Goal: Information Seeking & Learning: Learn about a topic

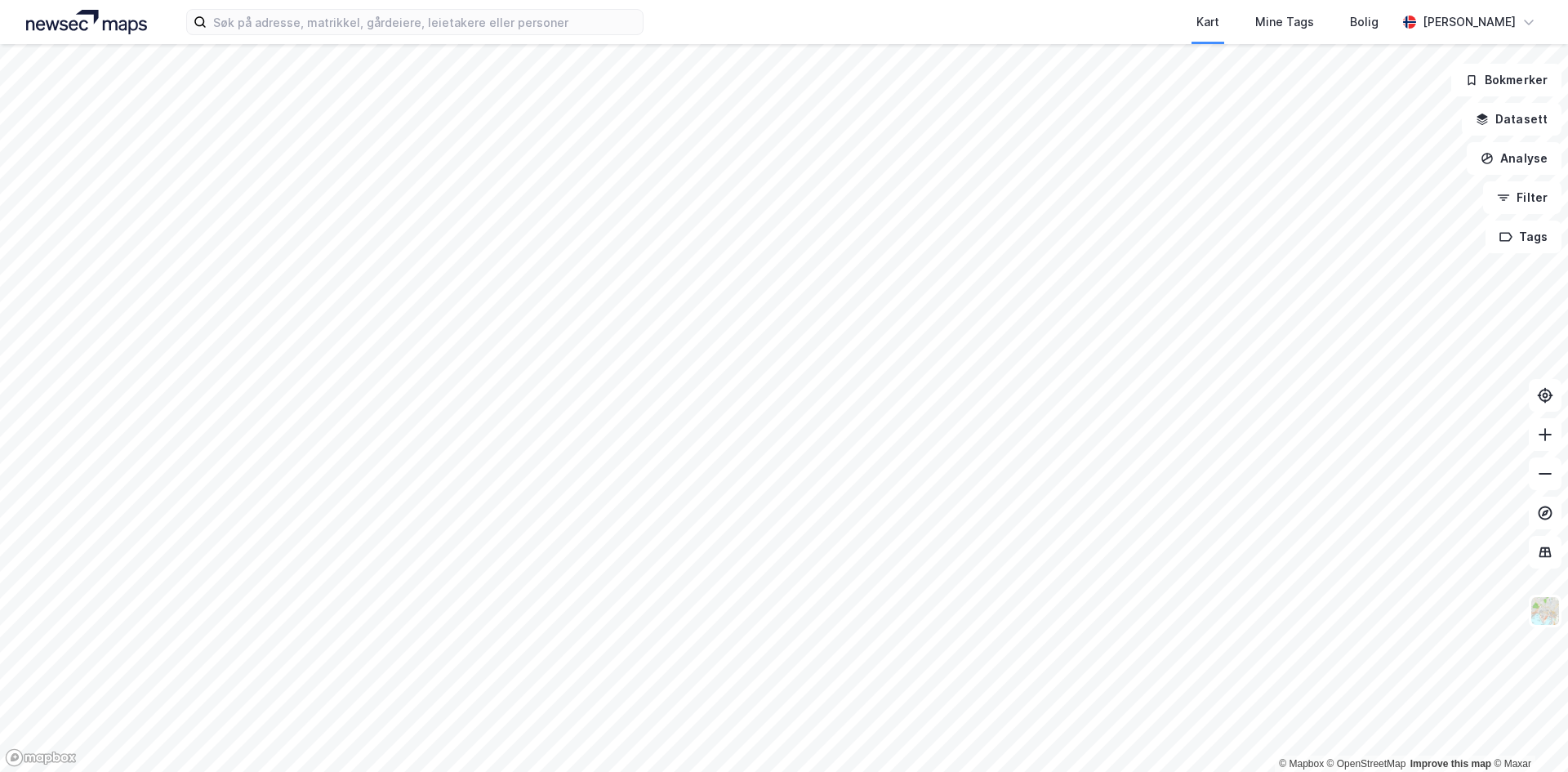
click at [874, 306] on div at bounding box center [784, 386] width 1568 height 772
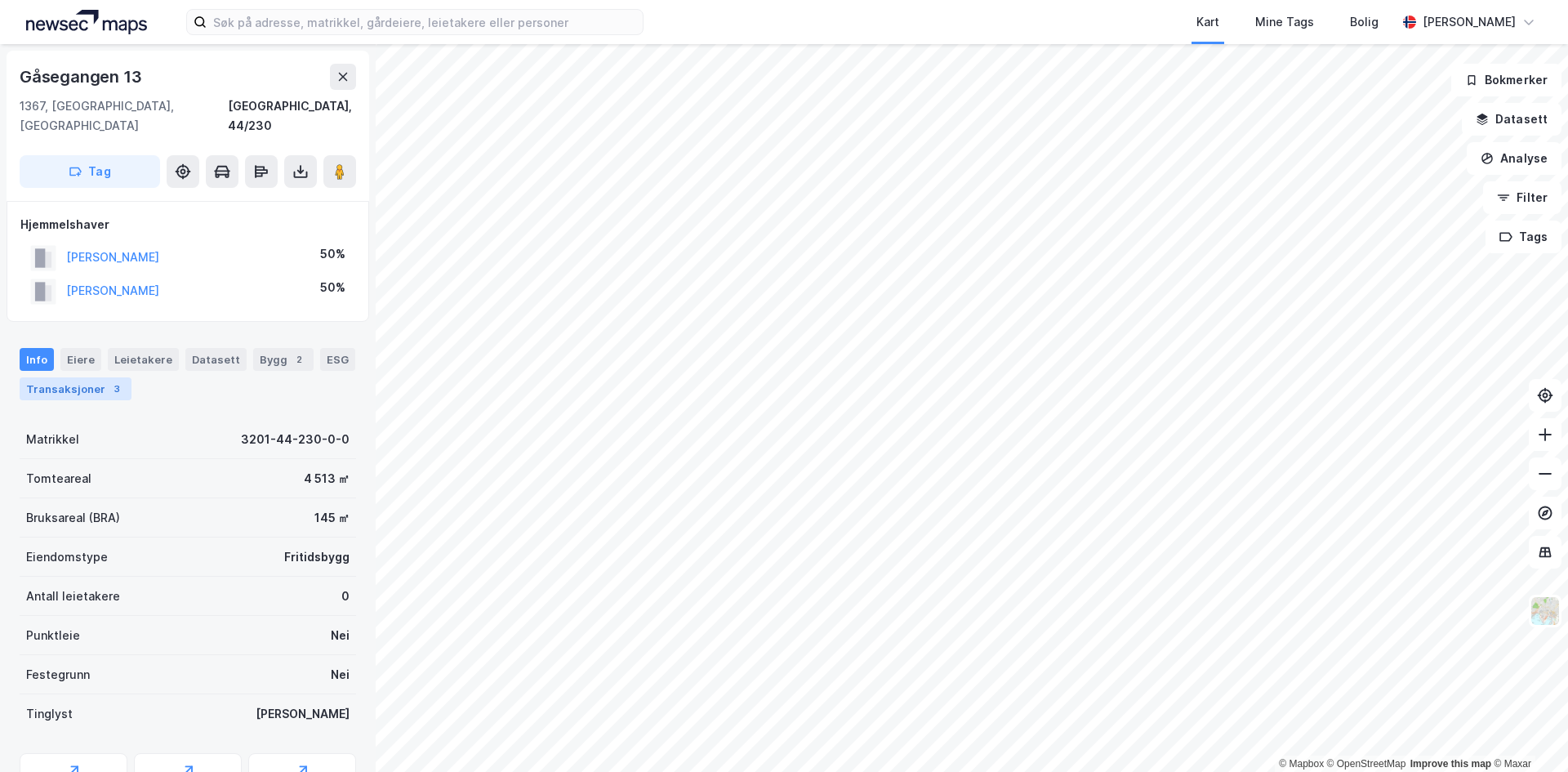
click at [69, 378] on div "Transaksjoner 3" at bounding box center [75, 389] width 112 height 23
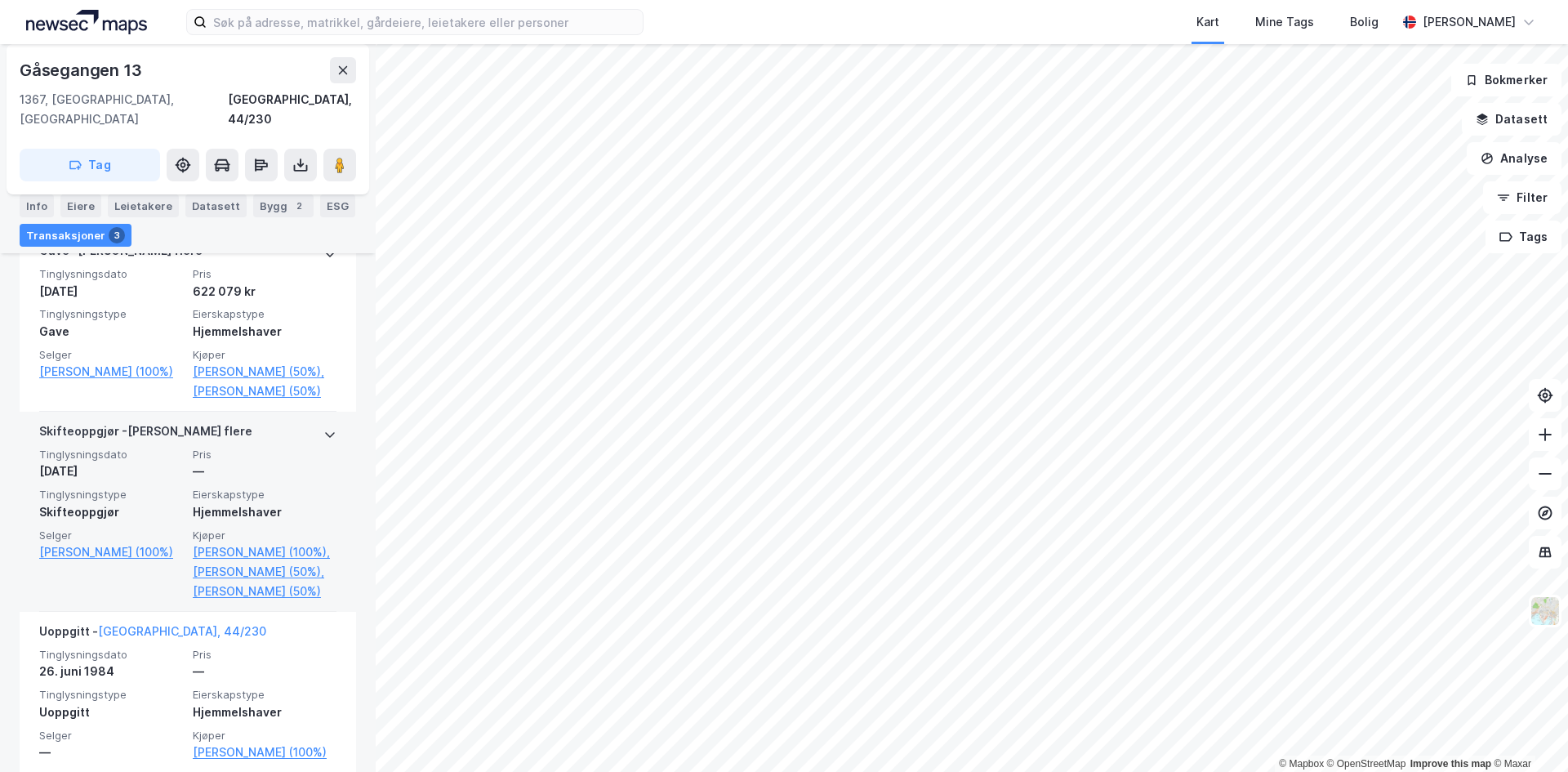
scroll to position [452, 0]
